Goal: Task Accomplishment & Management: Manage account settings

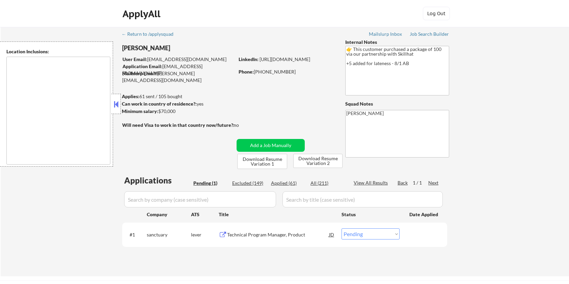
select select ""pending""
type textarea "country:[GEOGRAPHIC_DATA]"
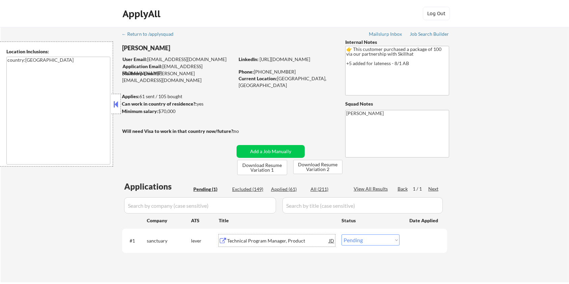
click at [272, 242] on div "Technical Program Manager, Product" at bounding box center [278, 241] width 102 height 7
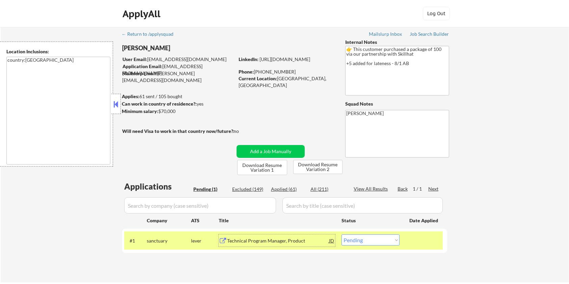
click at [253, 189] on div "Excluded (149)" at bounding box center [249, 189] width 34 height 7
select select ""excluded__bad_match_""
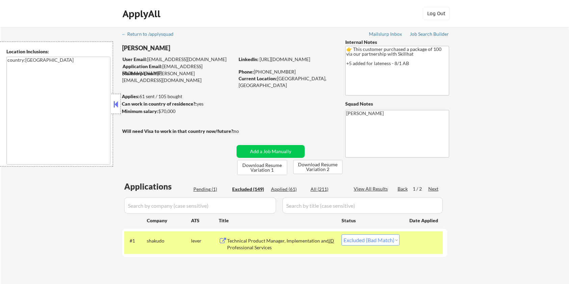
select select ""excluded__bad_match_""
select select ""excluded__expired_""
select select ""excluded__bad_match_""
select select ""excluded__expired_""
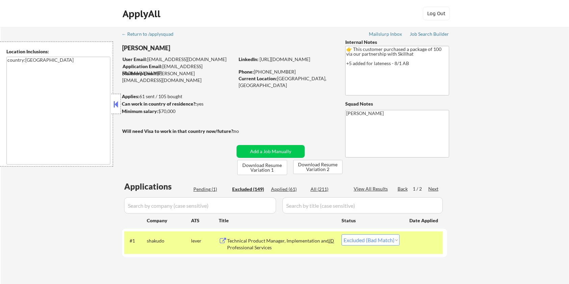
select select ""excluded__expired_""
select select ""excluded__bad_match_""
select select ""excluded""
select select ""excluded__bad_match_""
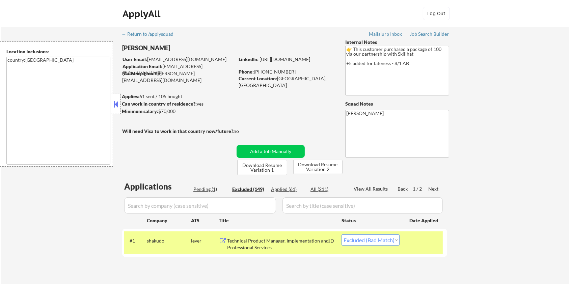
select select ""excluded__bad_match_""
select select ""excluded__blocklist_""
select select ""excluded__bad_match_""
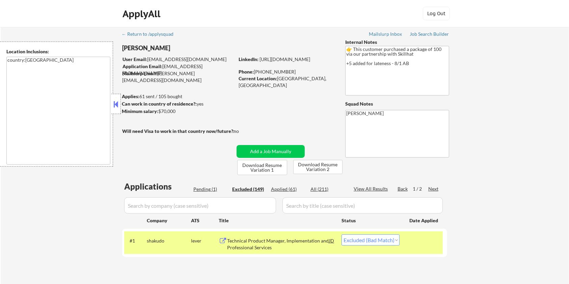
select select ""excluded__expired_""
select select ""excluded__bad_match_""
select select ""excluded__expired_""
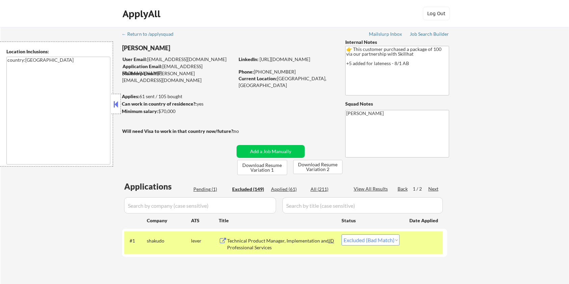
select select ""excluded__bad_match_""
select select ""excluded__expired_""
select select ""excluded__bad_match_""
select select ""excluded__expired_""
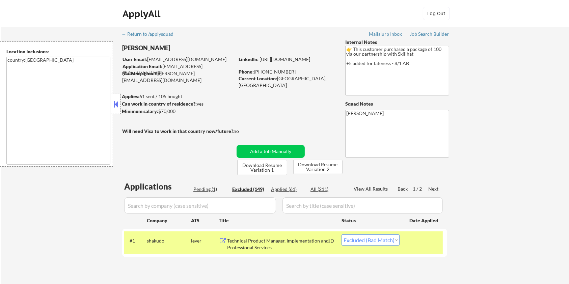
select select ""excluded__bad_match_""
select select ""excluded__expired_""
select select ""excluded__bad_match_""
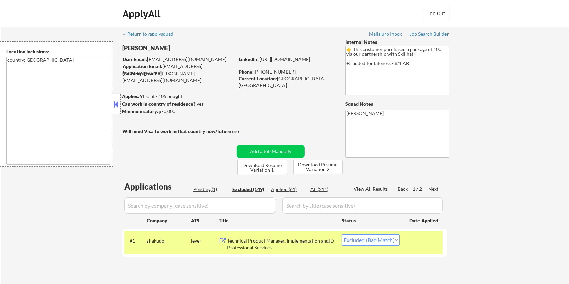
select select ""excluded__expired_""
select select ""excluded__bad_match_""
select select ""excluded__expired_""
select select ""excluded__bad_match_""
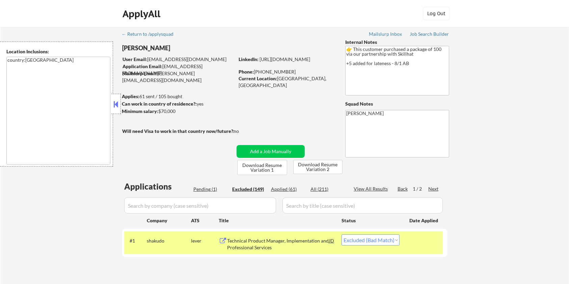
select select ""excluded__bad_match_""
select select ""excluded__expired_""
select select ""excluded__bad_match_""
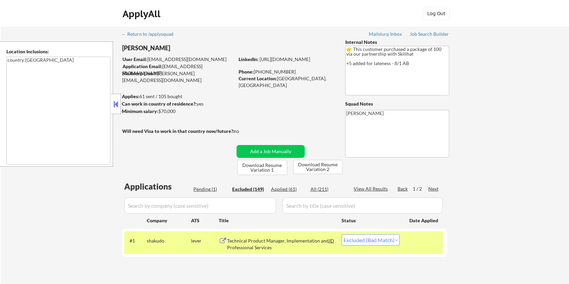
select select ""excluded__bad_match_""
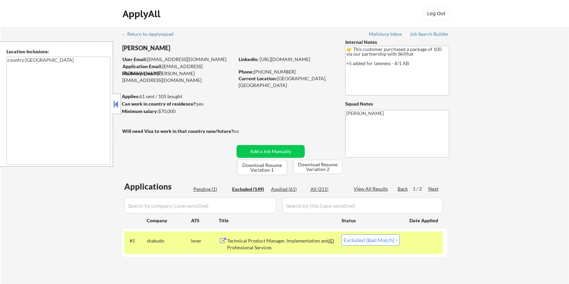
select select ""excluded__bad_match_""
select select ""excluded__expired_""
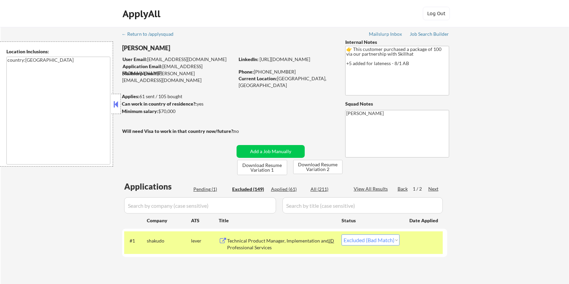
select select ""excluded__bad_match_""
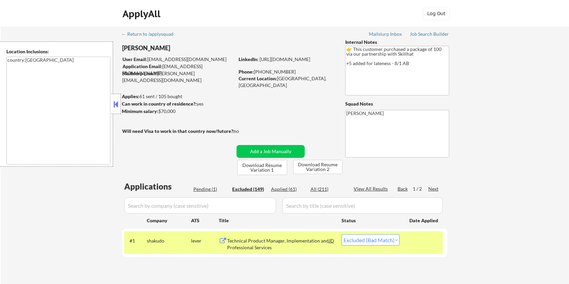
select select ""excluded__bad_match_""
select select ""excluded__expired_""
select select ""excluded__bad_match_""
select select ""excluded""
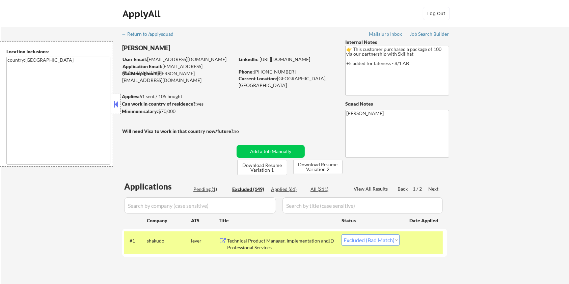
select select ""excluded__expired_""
select select ""excluded__bad_match_""
select select ""excluded__expired_""
select select ""excluded__bad_match_""
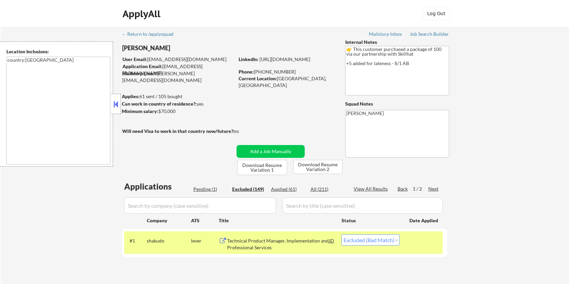
select select ""excluded__bad_match_""
select select ""excluded__expired_""
select select ""excluded__bad_match_""
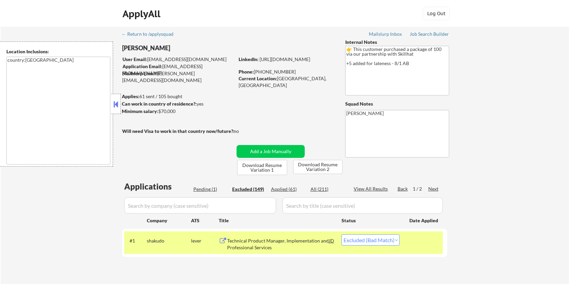
select select ""excluded__bad_match_""
select select ""excluded__blocklist_""
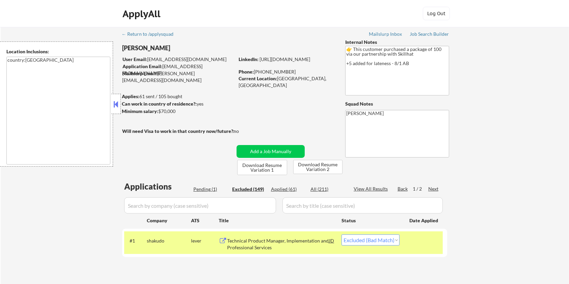
select select ""excluded__expired_""
select select ""excluded__bad_match_""
select select ""excluded__expired_""
select select ""excluded__bad_match_""
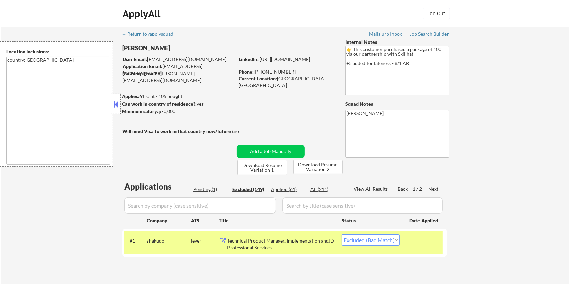
select select ""excluded__bad_match_""
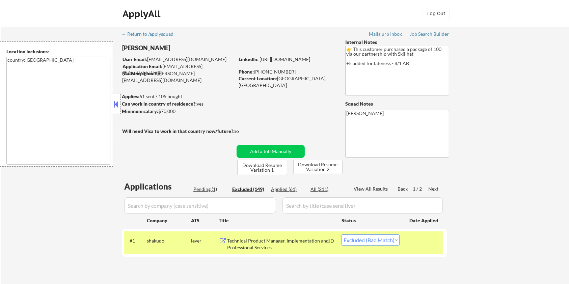
select select ""excluded__expired_""
select select ""excluded__bad_match_""
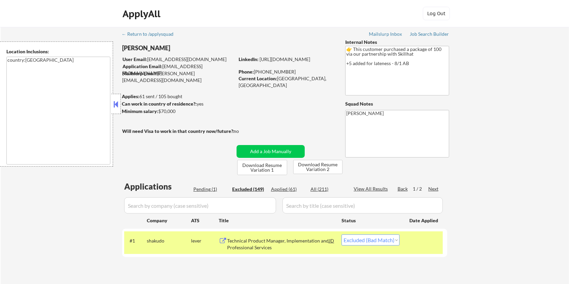
select select ""excluded__expired_""
select select ""excluded__bad_match_""
select select ""excluded__expired_""
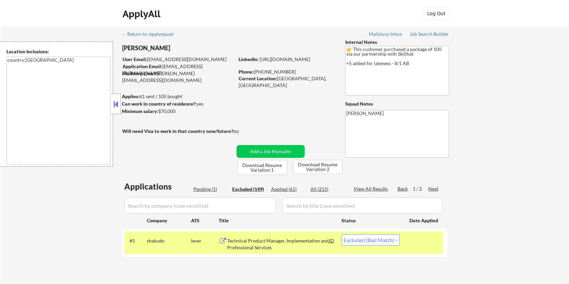
select select ""excluded__bad_match_""
select select ""excluded__expired_""
select select ""excluded__bad_match_""
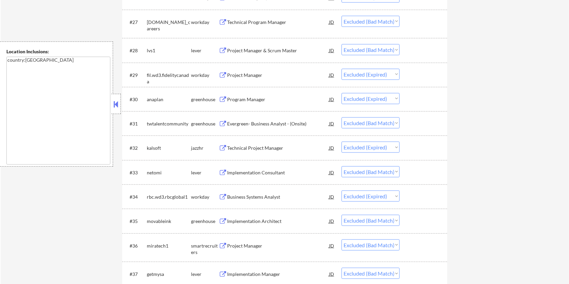
scroll to position [900, 0]
click at [238, 217] on div "Implementation Architect" at bounding box center [278, 220] width 102 height 7
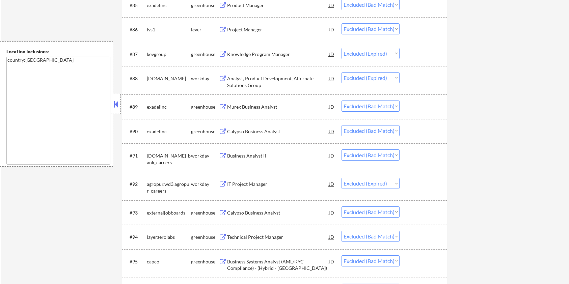
scroll to position [2520, 0]
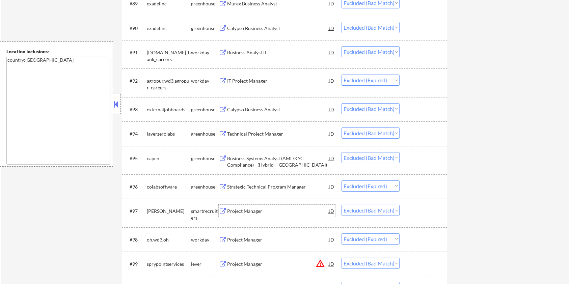
click at [242, 210] on div "Project Manager" at bounding box center [278, 211] width 102 height 7
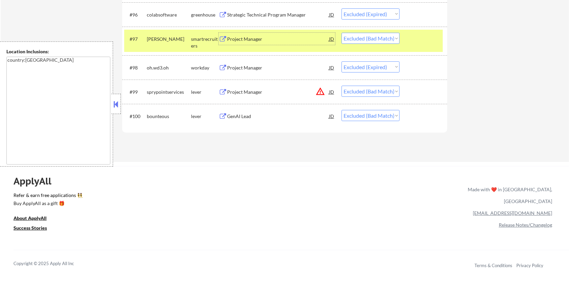
scroll to position [2746, 0]
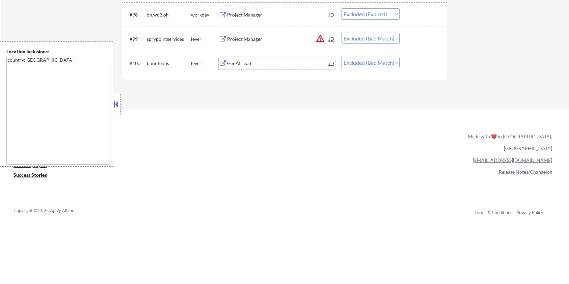
click at [239, 63] on div "GenAI Lead" at bounding box center [278, 63] width 102 height 7
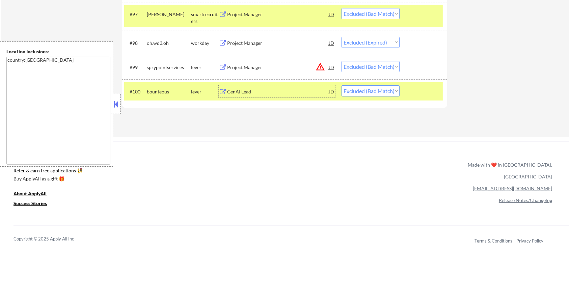
scroll to position [2701, 0]
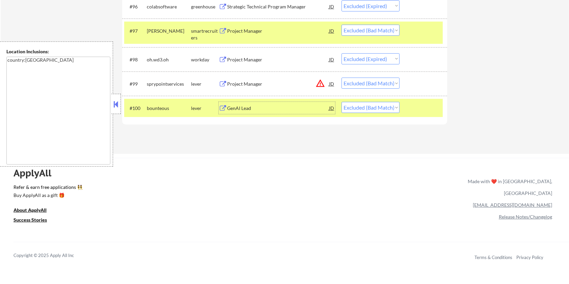
click at [267, 84] on div "Project Manager" at bounding box center [278, 84] width 102 height 7
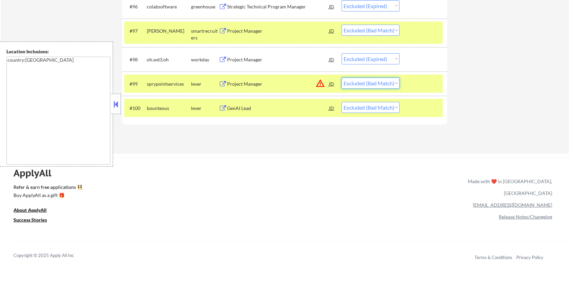
click at [386, 83] on select "Choose an option... Pending Applied Excluded (Questions) Excluded (Expired) Exc…" at bounding box center [371, 83] width 58 height 11
click at [342, 78] on select "Choose an option... Pending Applied Excluded (Questions) Excluded (Expired) Exc…" at bounding box center [371, 83] width 58 height 11
select select ""excluded__bad_match_""
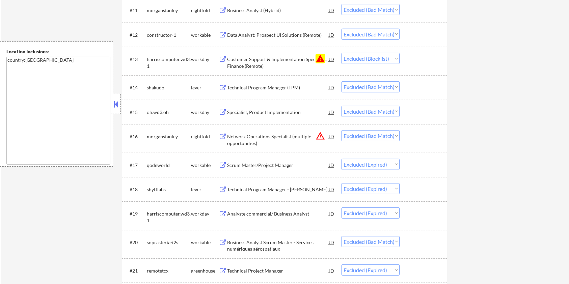
scroll to position [0, 0]
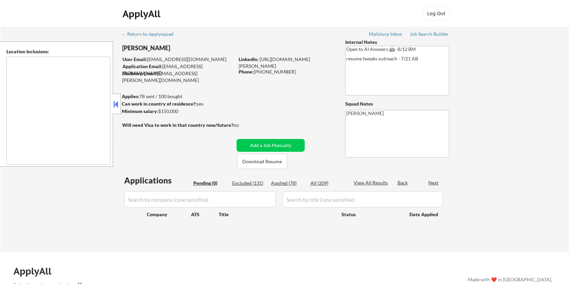
type textarea "remote"
click at [257, 184] on div "Excluded (131)" at bounding box center [249, 183] width 34 height 7
select select ""excluded__expired_""
select select ""excluded__salary_""
select select ""excluded__bad_match_""
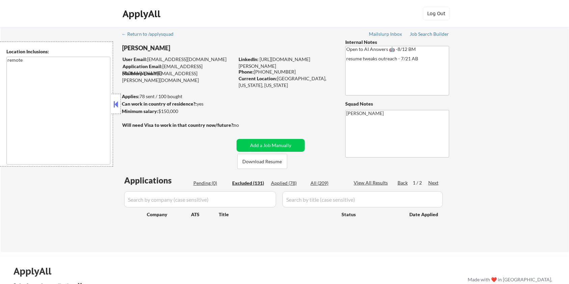
select select ""excluded__salary_""
select select ""excluded__location_""
select select ""excluded__salary_""
select select ""excluded__expired_""
select select ""excluded__salary_""
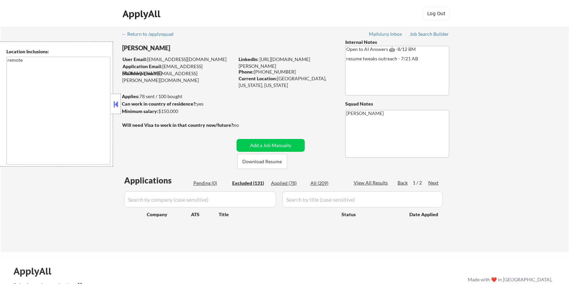
select select ""excluded__blocklist_""
select select ""excluded__salary_""
select select ""excluded__location_""
select select ""excluded__expired_""
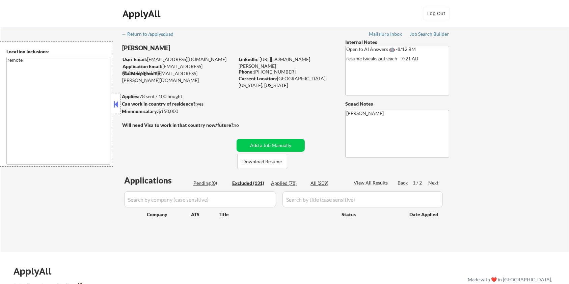
select select ""excluded__expired_""
select select ""excluded__salary_""
select select ""excluded__location_""
select select ""excluded__expired_""
select select ""excluded__location_""
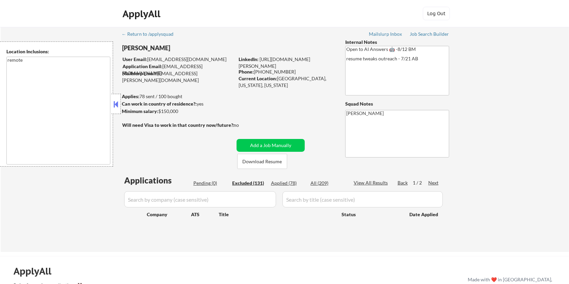
select select ""excluded__bad_match_""
select select ""excluded__location_""
select select ""excluded__salary_""
select select ""excluded__bad_match_""
select select ""excluded__salary_""
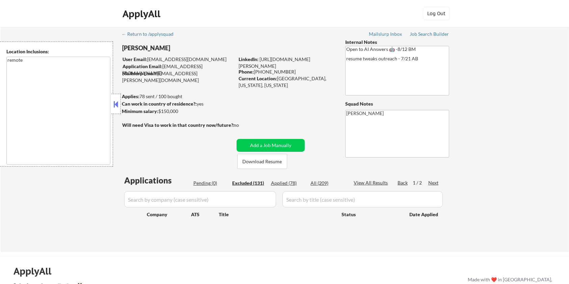
select select ""excluded__salary_""
select select ""excluded__location_""
select select ""excluded__salary_""
select select ""excluded""
select select ""excluded__expired_""
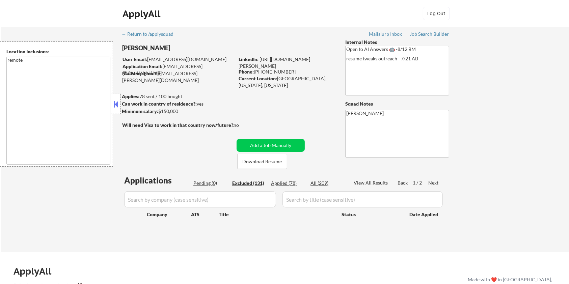
select select ""excluded__expired_""
select select ""excluded__salary_""
select select ""excluded__bad_match_""
select select ""excluded""
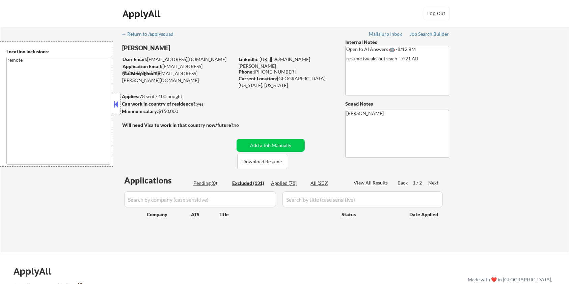
select select ""excluded__expired_""
select select ""excluded__location_""
select select ""excluded__bad_match_""
select select ""excluded""
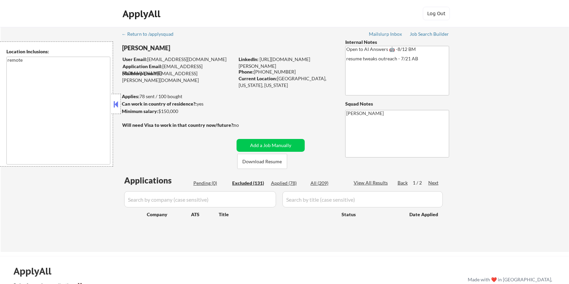
select select ""excluded__expired_""
select select ""excluded__salary_""
select select ""excluded__expired_""
select select ""excluded__salary_""
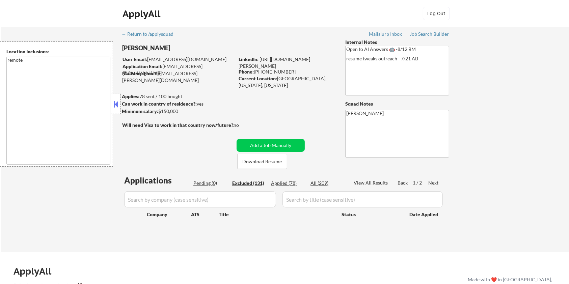
select select ""excluded__location_""
select select ""excluded__expired_""
select select ""excluded""
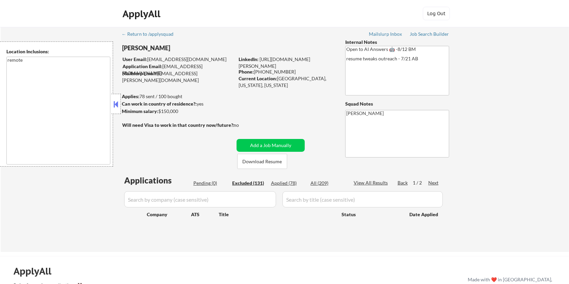
select select ""excluded__expired_""
select select ""excluded""
select select ""excluded__salary_""
select select ""excluded__location_""
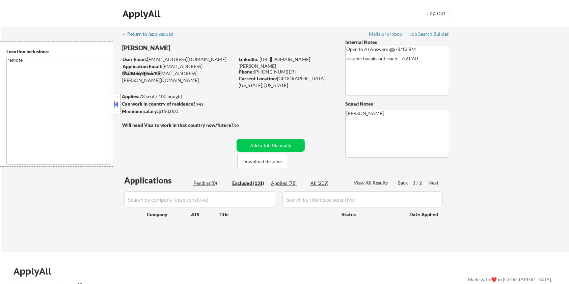
select select ""excluded__salary_""
select select ""excluded__location_""
select select ""excluded""
select select ""excluded__salary_""
select select ""excluded__expired_""
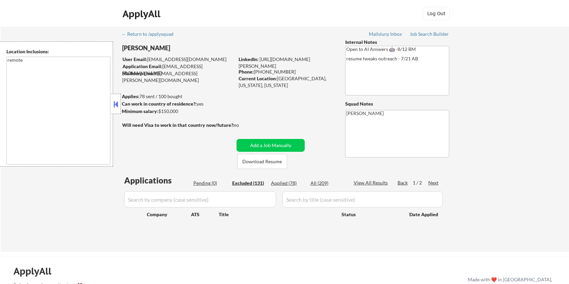
select select ""excluded__expired_""
select select ""excluded""
select select ""excluded__location_""
select select ""excluded__salary_""
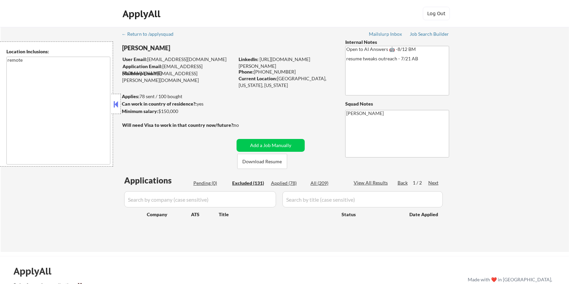
select select ""excluded__expired_""
select select ""excluded__salary_""
select select ""excluded__bad_match_""
select select ""excluded__salary_""
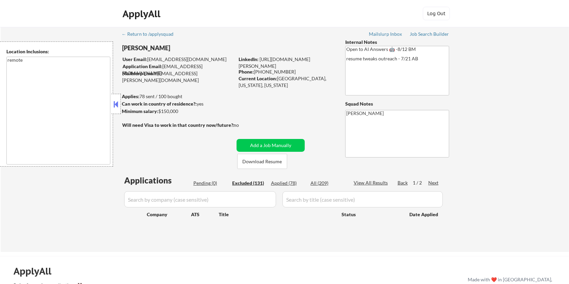
select select ""excluded__salary_""
select select ""excluded__expired_""
select select ""excluded""
select select ""excluded__location_""
select select ""excluded__expired_""
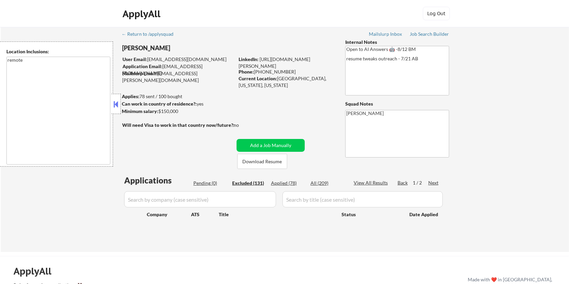
select select ""excluded__expired_""
select select ""excluded""
select select ""excluded__location_""
select select ""excluded""
select select ""excluded__bad_match_""
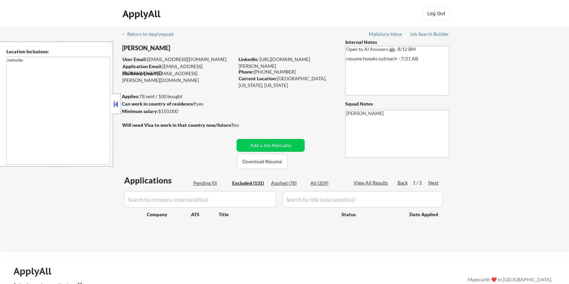
select select ""excluded""
select select ""excluded__bad_match_""
select select ""excluded__expired_""
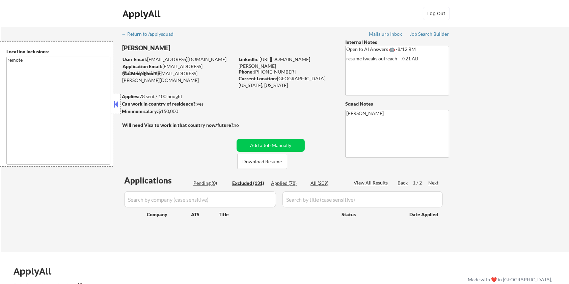
select select ""excluded__salary_""
select select ""excluded__bad_match_""
select select ""excluded__location_""
select select ""excluded__expired_""
select select ""excluded""
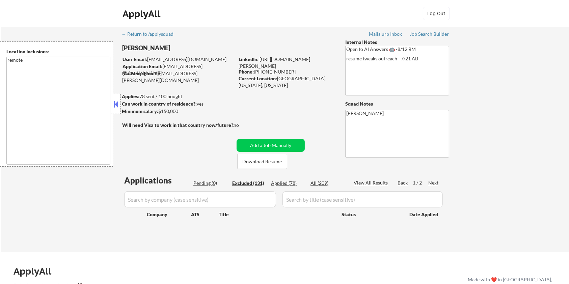
select select ""excluded""
select select ""excluded__location_""
select select ""excluded__expired_""
select select ""excluded__salary_""
select select ""excluded__expired_""
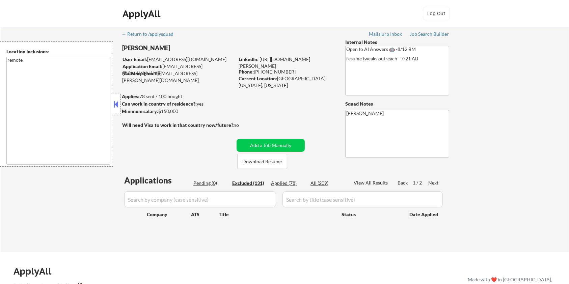
select select ""excluded__location_""
select select ""excluded""
select select ""excluded__bad_match_""
select select ""excluded__expired_""
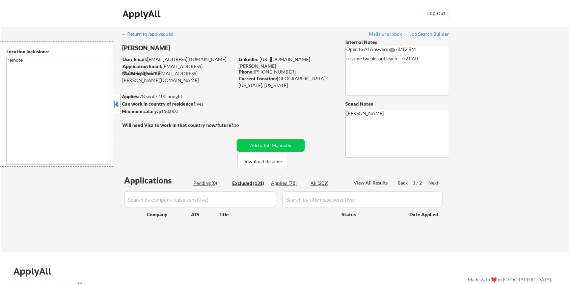
select select ""excluded__bad_match_""
select select ""excluded__location_""
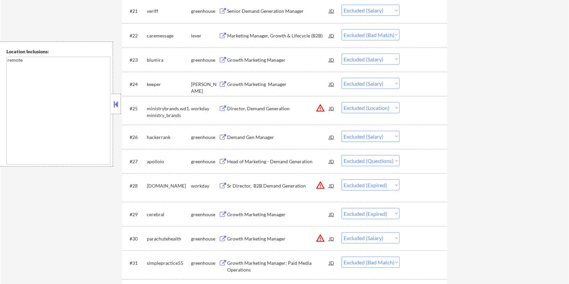
scroll to position [810, 0]
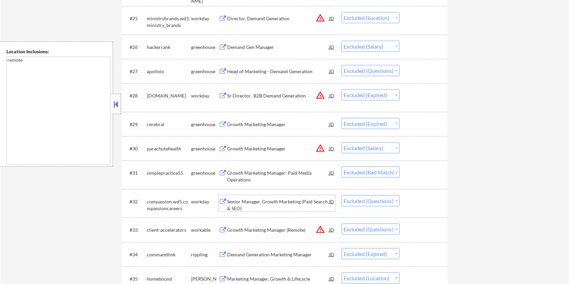
click at [238, 203] on div "Senior Manager, Growth Marketing (Paid Search & SEO)" at bounding box center [278, 205] width 102 height 13
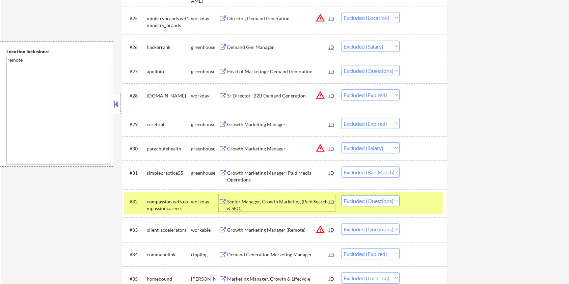
click at [194, 207] on div "workday" at bounding box center [205, 201] width 28 height 12
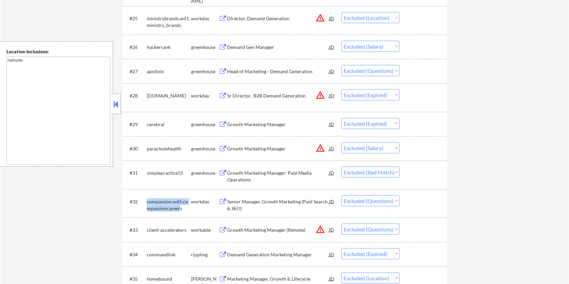
drag, startPoint x: 148, startPoint y: 196, endPoint x: 176, endPoint y: 209, distance: 31.7
click at [176, 209] on div "compassion.wd5.compassioncareers" at bounding box center [169, 203] width 44 height 16
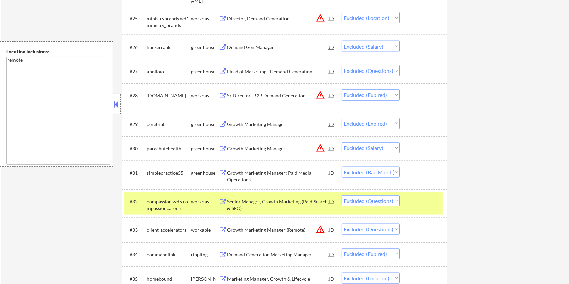
click at [182, 208] on div "compassion.wd5.compassioncareers" at bounding box center [169, 205] width 44 height 13
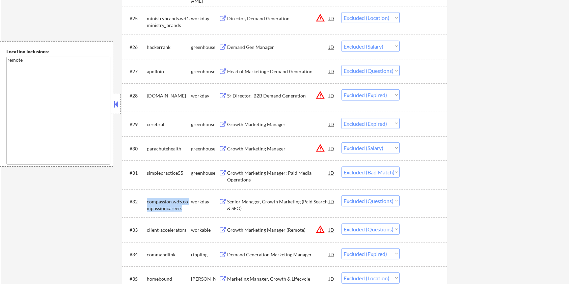
drag, startPoint x: 145, startPoint y: 199, endPoint x: 179, endPoint y: 209, distance: 35.1
click at [179, 209] on div "#32 compassion.wd5.compassioncareers workday Senior Manager, Growth Marketing (…" at bounding box center [283, 203] width 319 height 22
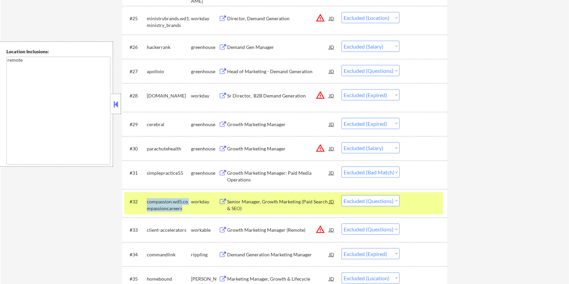
copy div "compassion.wd5.compassioncareers"
click at [271, 228] on div "Growth Marketing Manager (Remote)" at bounding box center [278, 230] width 102 height 7
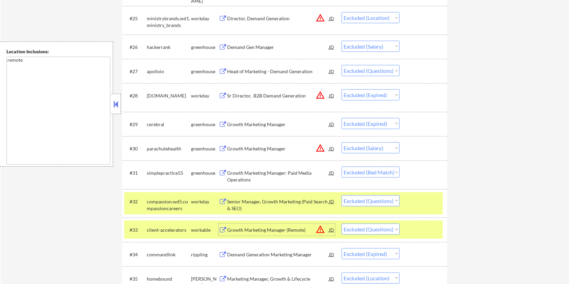
click at [413, 198] on div at bounding box center [424, 201] width 30 height 12
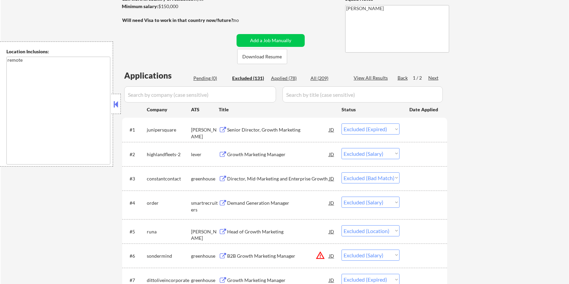
scroll to position [70, 0]
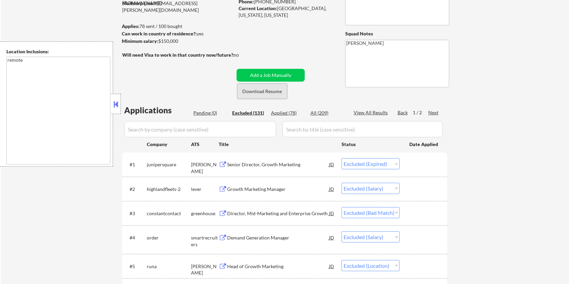
click at [253, 93] on button "Download Resume" at bounding box center [262, 91] width 50 height 15
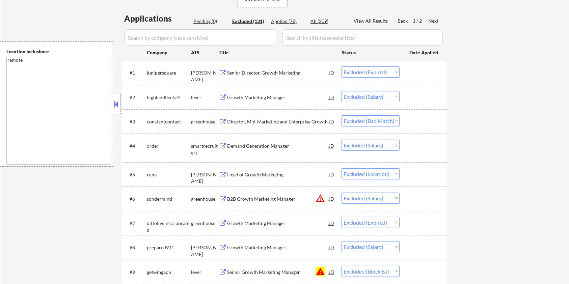
scroll to position [205, 0]
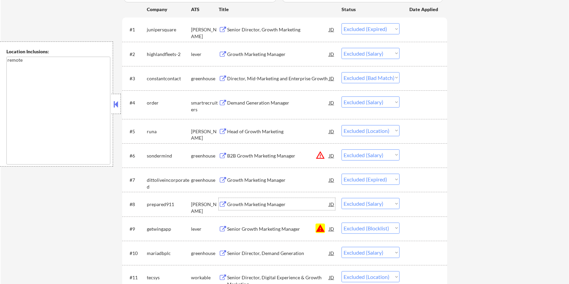
click at [261, 204] on div "Growth Marketing Manager" at bounding box center [278, 204] width 102 height 7
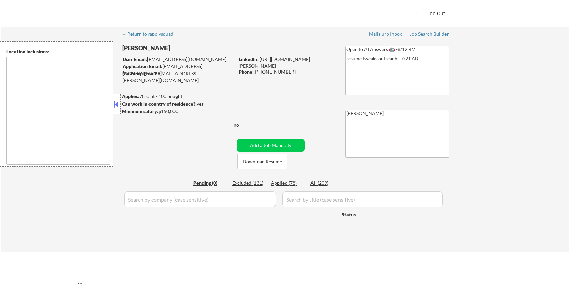
type textarea "remote"
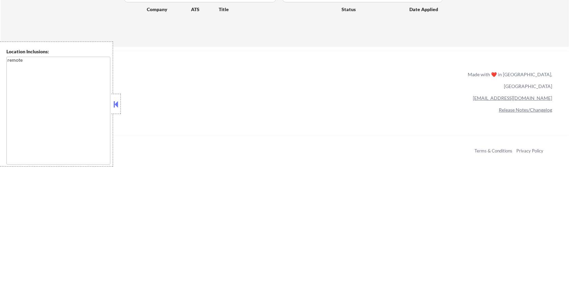
scroll to position [205, 0]
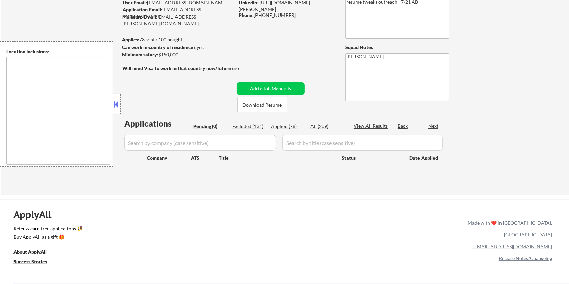
type textarea "remote"
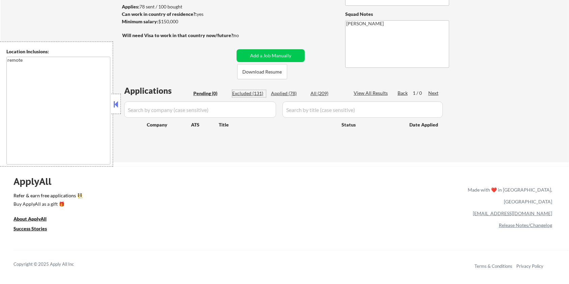
click at [246, 92] on div "Excluded (131)" at bounding box center [249, 93] width 34 height 7
select select ""excluded__expired_""
select select ""excluded__salary_""
select select ""excluded__bad_match_""
select select ""excluded__salary_""
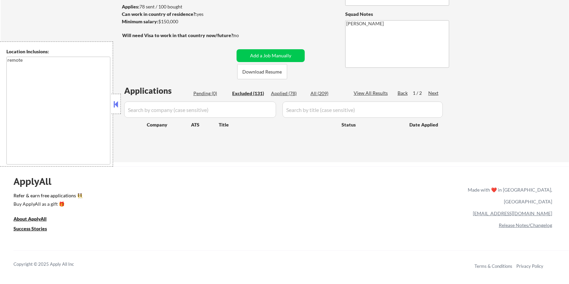
select select ""excluded__location_""
select select ""excluded__salary_""
select select ""excluded__expired_""
select select ""excluded__salary_""
select select ""excluded__blocklist_""
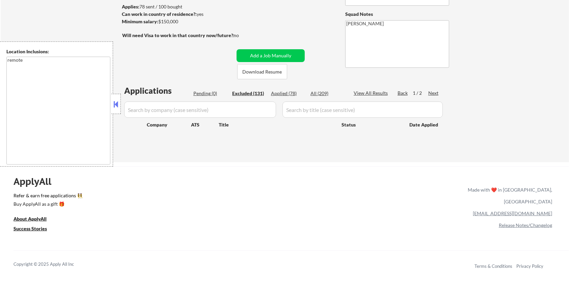
select select ""excluded__salary_""
select select ""excluded__location_""
select select ""excluded__expired_""
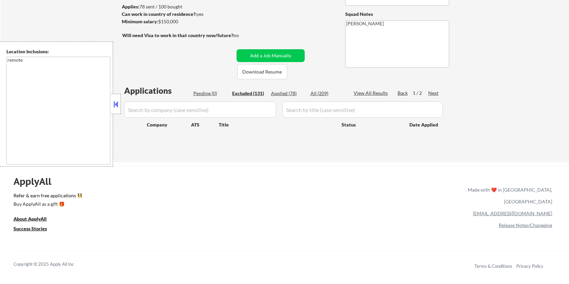
select select ""excluded__salary_""
select select ""excluded__location_""
select select ""excluded__expired_""
select select ""excluded__location_""
select select ""excluded__bad_match_""
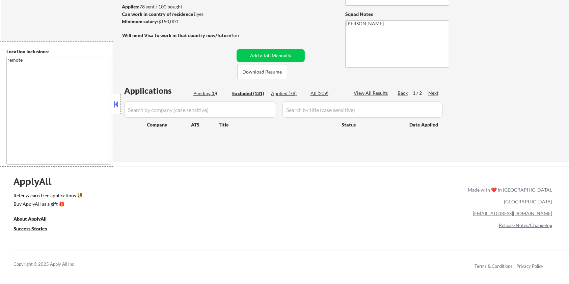
select select ""excluded__location_""
select select ""excluded__salary_""
select select ""excluded__bad_match_""
select select ""excluded__salary_""
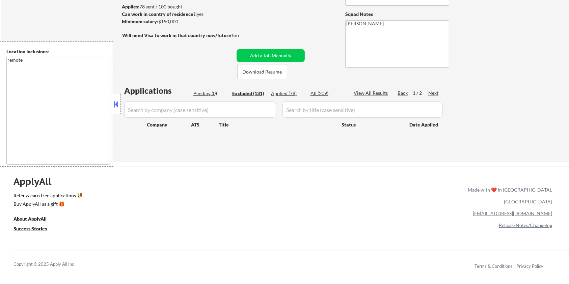
select select ""excluded__location_""
select select ""excluded__salary_""
select select ""excluded""
select select ""excluded__expired_""
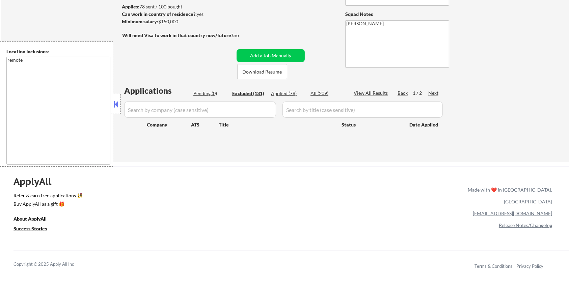
select select ""excluded__salary_""
select select ""excluded__bad_match_""
select select ""excluded""
select select ""excluded__expired_""
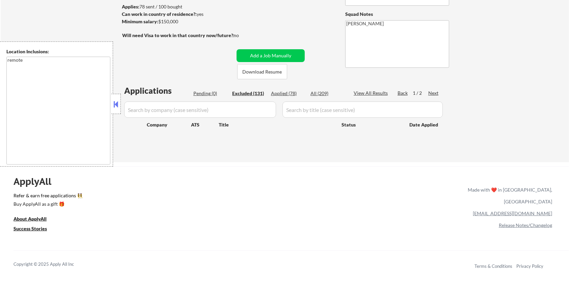
select select ""excluded__location_""
select select ""excluded__bad_match_""
select select ""excluded""
select select ""excluded__expired_""
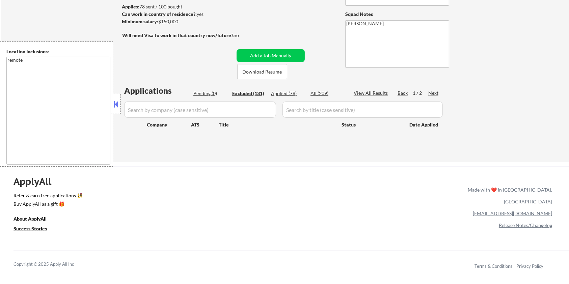
select select ""excluded__salary_""
select select ""excluded__expired_""
select select ""excluded__salary_""
select select ""excluded__location_""
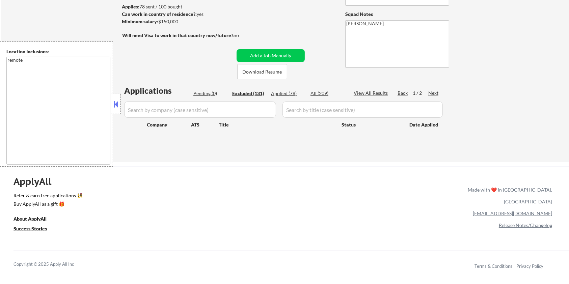
select select ""excluded__expired_""
select select ""excluded""
select select ""excluded__expired_""
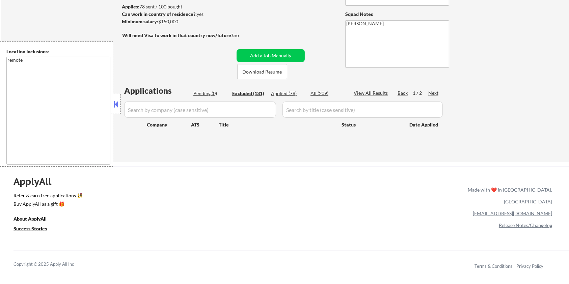
select select ""excluded""
select select ""excluded__salary_""
select select ""excluded__location_""
select select ""excluded__salary_""
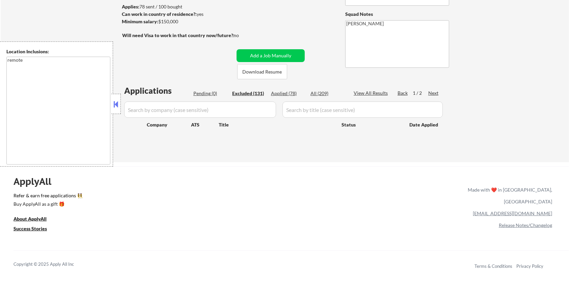
select select ""excluded__location_""
select select ""excluded""
select select ""excluded__salary_""
select select ""excluded__expired_""
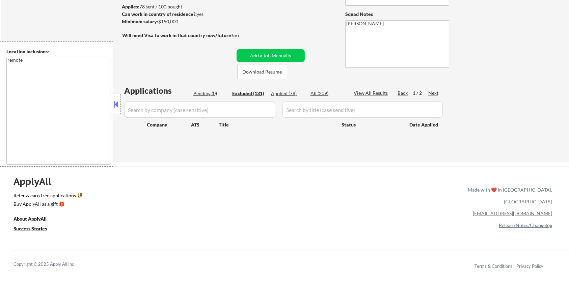
select select ""excluded""
select select ""excluded__location_""
select select ""excluded__salary_""
select select ""excluded__expired_""
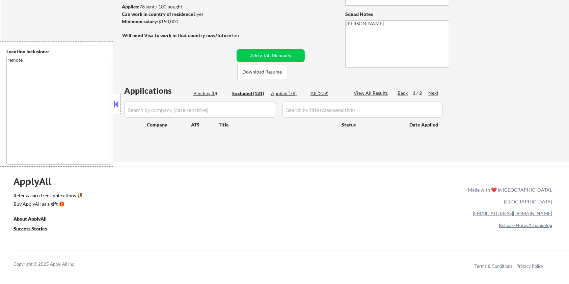
select select ""excluded__expired_""
select select ""excluded__salary_""
select select ""excluded__bad_match_""
select select ""excluded__salary_""
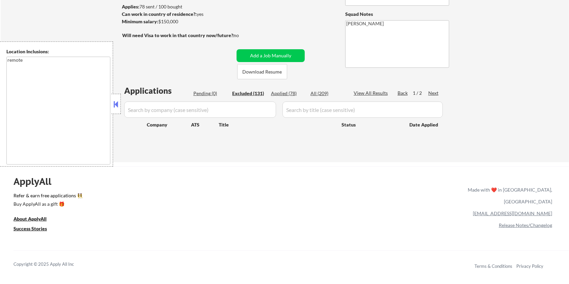
select select ""excluded__expired_""
select select ""excluded""
select select ""excluded__location_""
select select ""excluded__expired_""
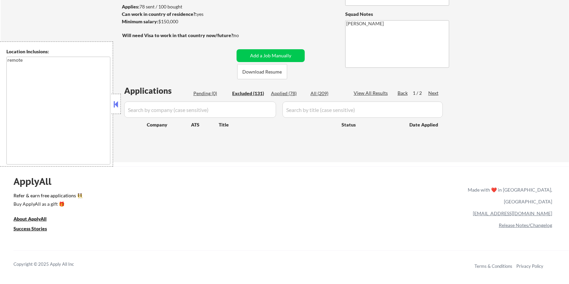
select select ""excluded""
select select ""excluded__location_""
select select ""excluded""
select select ""excluded__bad_match_""
select select ""excluded""
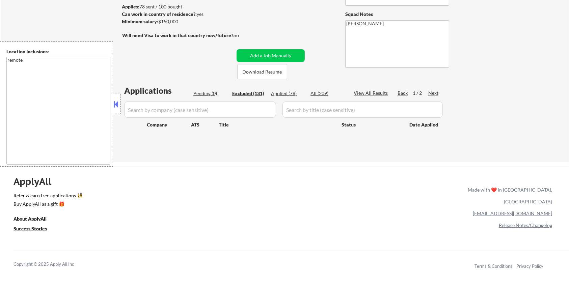
select select ""excluded__bad_match_""
select select ""excluded__expired_""
select select ""excluded__salary_""
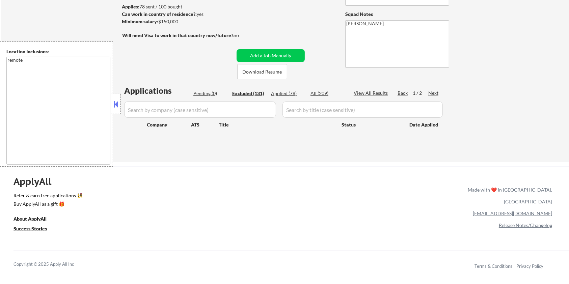
select select ""excluded__bad_match_""
select select ""excluded__location_""
select select ""excluded__expired_""
select select ""excluded""
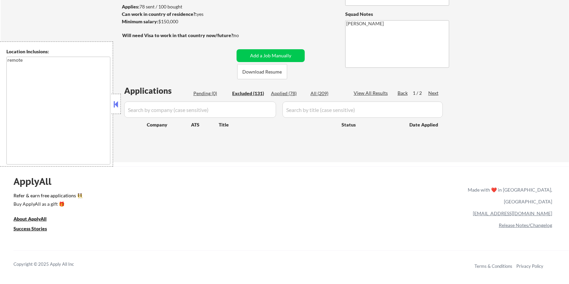
select select ""excluded__location_""
select select ""excluded__expired_""
select select ""excluded__salary_""
select select ""excluded__expired_""
select select ""excluded__location_""
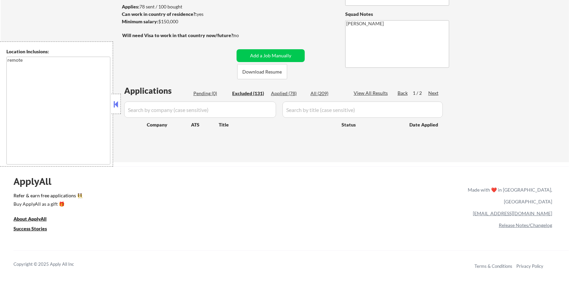
select select ""excluded__location_""
select select ""excluded""
select select ""excluded__bad_match_""
select select ""excluded__expired_""
select select ""excluded__bad_match_""
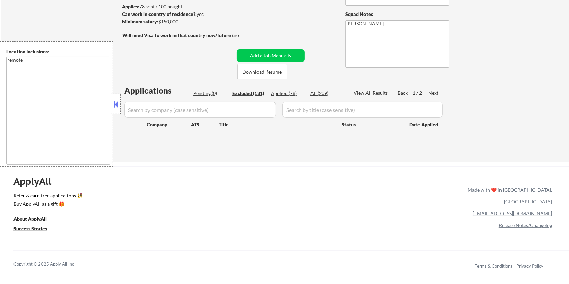
select select ""excluded__location_""
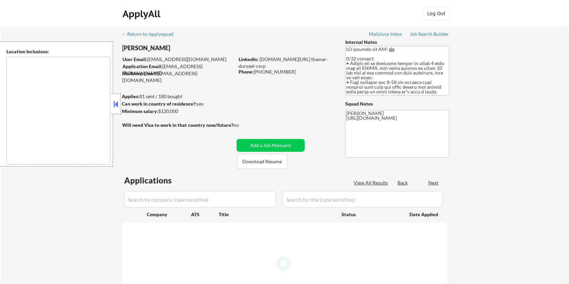
type textarea "[GEOGRAPHIC_DATA], [GEOGRAPHIC_DATA] [GEOGRAPHIC_DATA], [GEOGRAPHIC_DATA] [GEOG…"
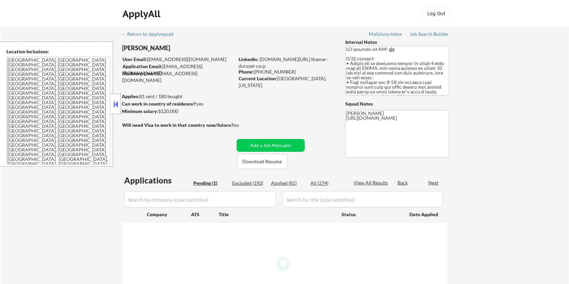
select select ""pending""
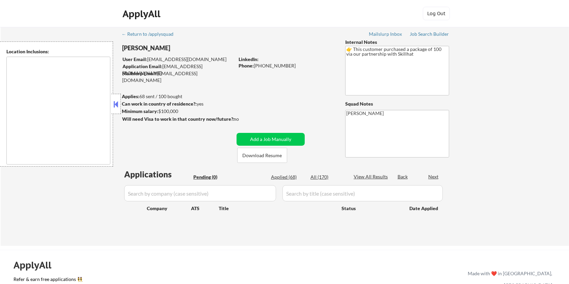
type textarea "[GEOGRAPHIC_DATA], ON [GEOGRAPHIC_DATA], ON [GEOGRAPHIC_DATA], ON [GEOGRAPHIC_D…"
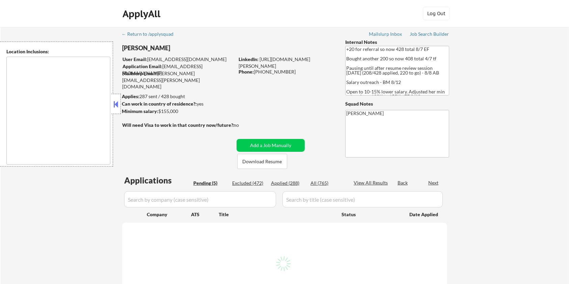
select select ""pending""
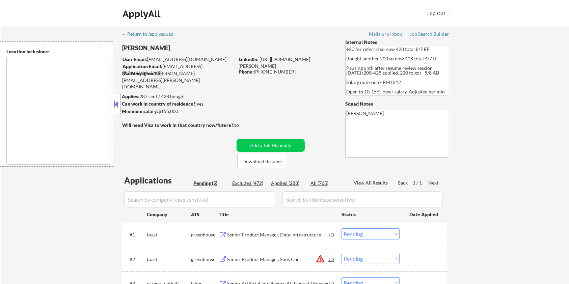
type textarea "remote"
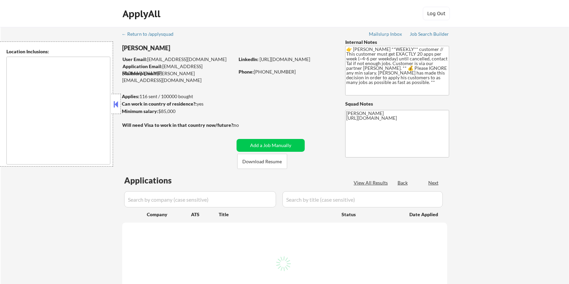
select select ""pending""
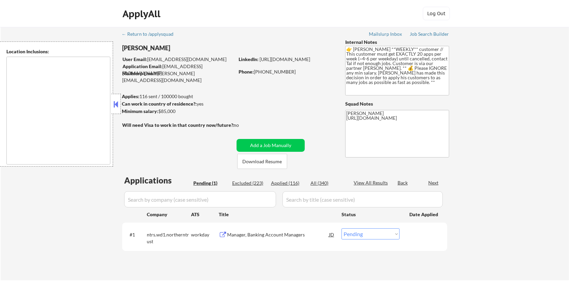
type textarea "[GEOGRAPHIC_DATA], [GEOGRAPHIC_DATA] [GEOGRAPHIC_DATA], [GEOGRAPHIC_DATA], [GEO…"
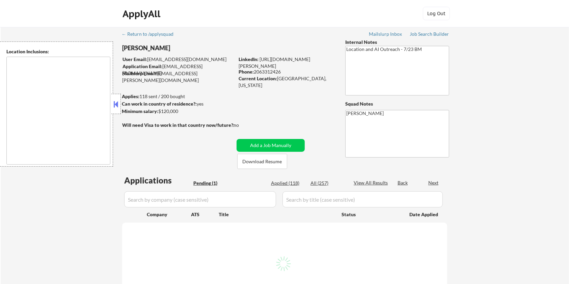
select select ""pending""
